Goal: Book appointment/travel/reservation

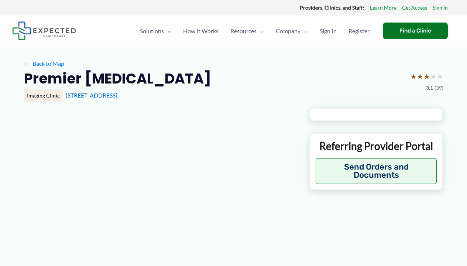
type input "**********"
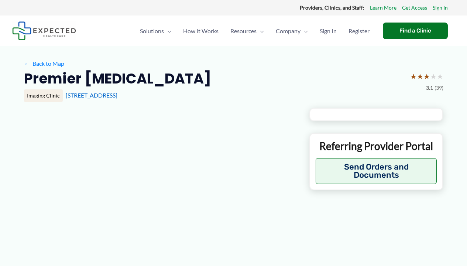
type input "**********"
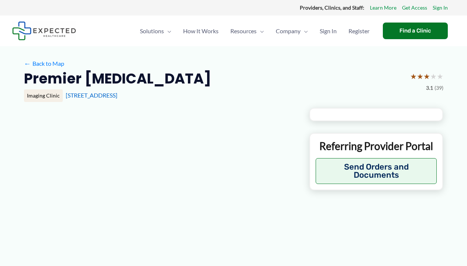
type input "**********"
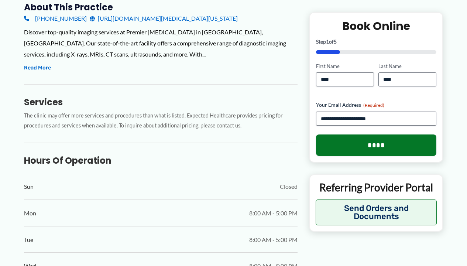
scroll to position [532, 0]
